Goal: Complete application form

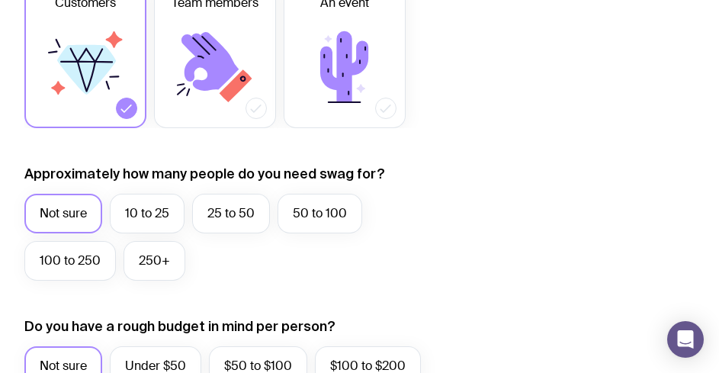
scroll to position [534, 0]
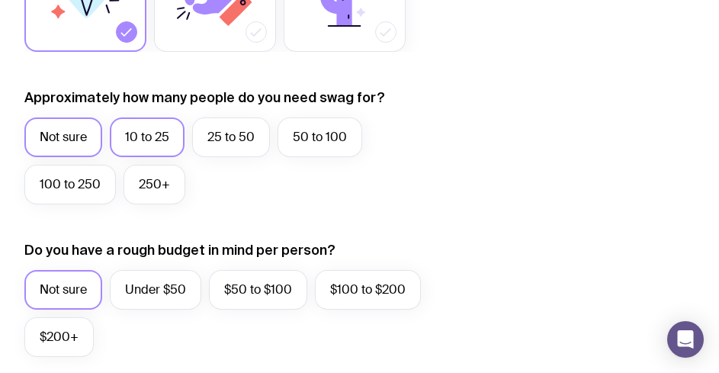
click at [143, 149] on label "10 to 25" at bounding box center [147, 137] width 75 height 40
click at [0, 0] on input "10 to 25" at bounding box center [0, 0] width 0 height 0
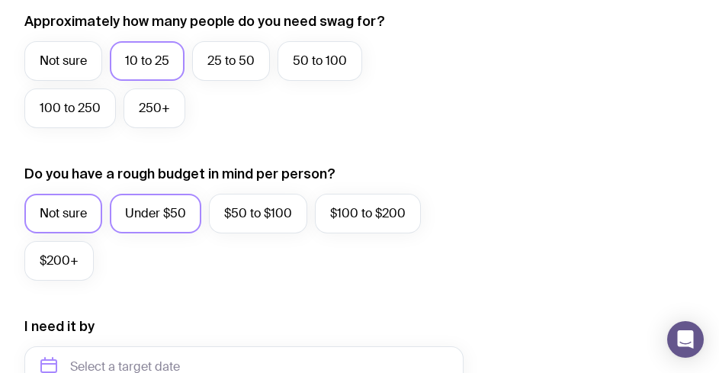
click at [162, 204] on label "Under $50" at bounding box center [156, 214] width 92 height 40
click at [0, 0] on input "Under $50" at bounding box center [0, 0] width 0 height 0
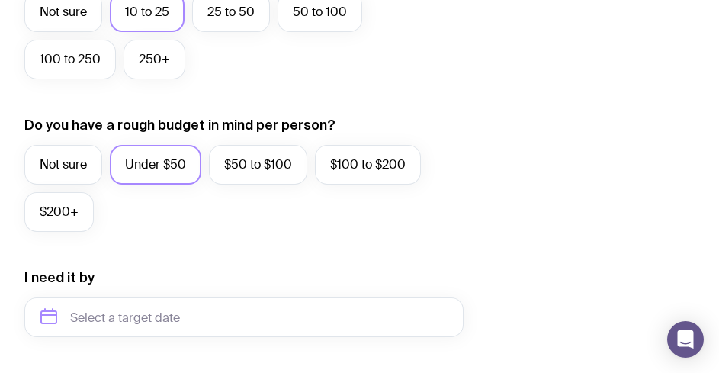
scroll to position [763, 0]
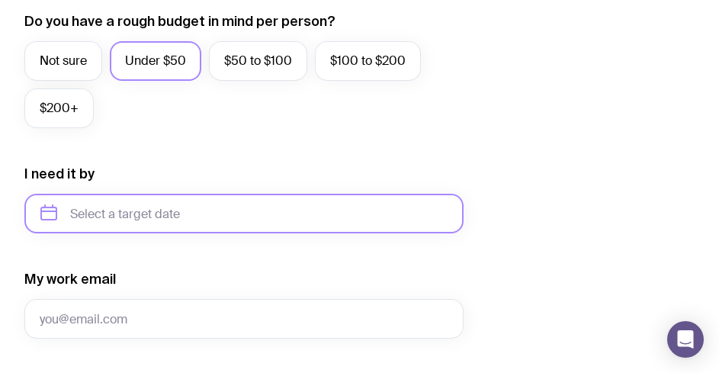
click at [146, 220] on input "text" at bounding box center [243, 214] width 439 height 40
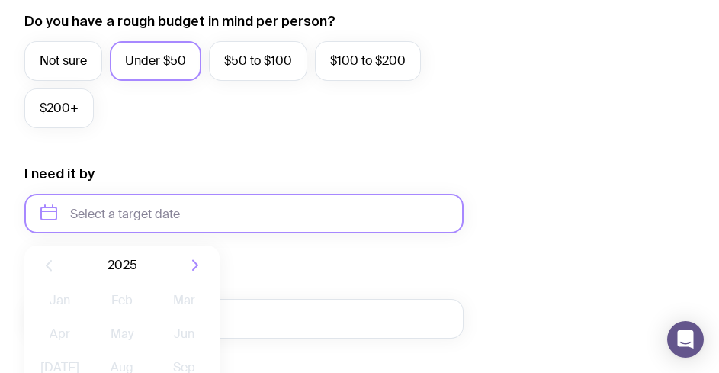
scroll to position [839, 0]
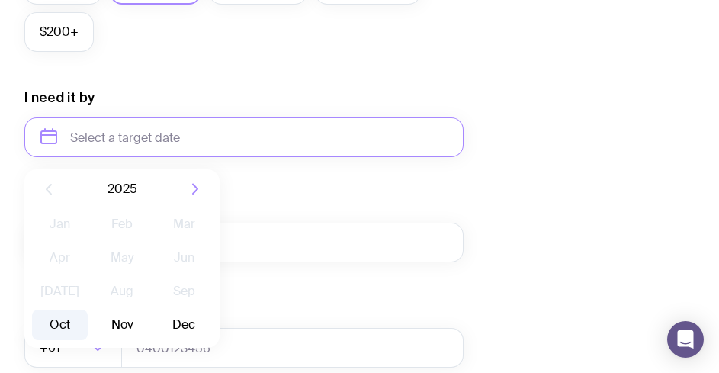
click at [66, 316] on button "Oct" at bounding box center [60, 325] width 56 height 31
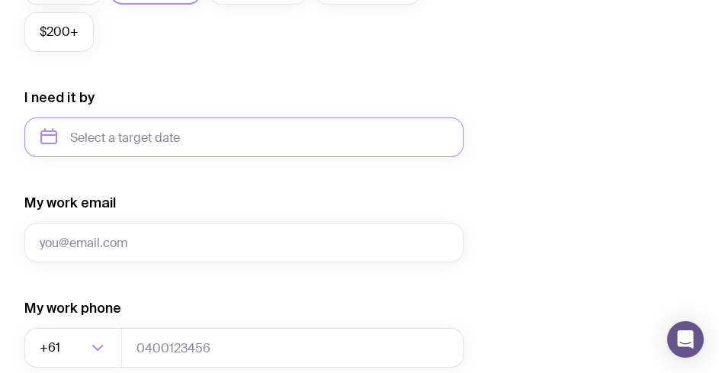
type input "[DATE]"
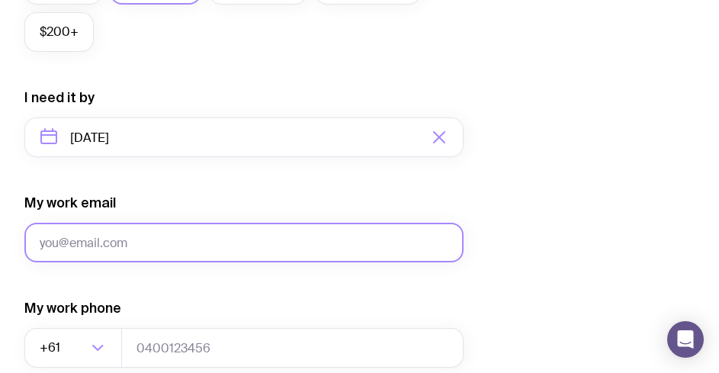
click at [147, 243] on input "My work email" at bounding box center [243, 243] width 439 height 40
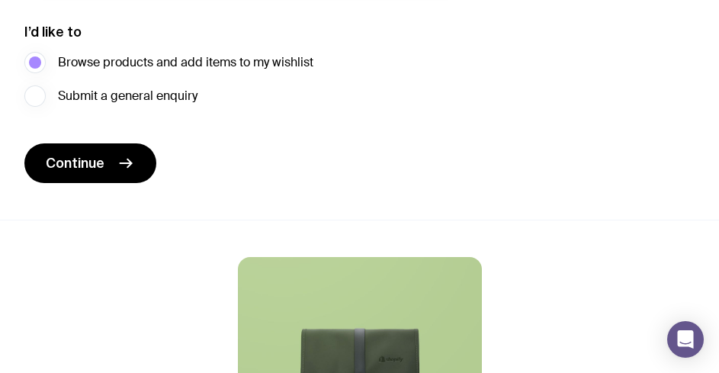
scroll to position [1525, 0]
